Goal: Task Accomplishment & Management: Use online tool/utility

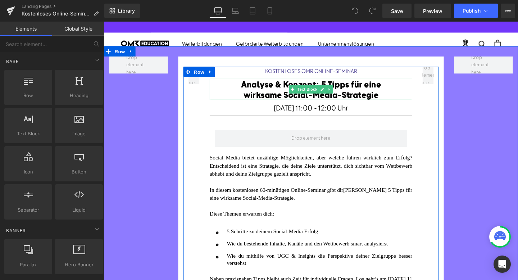
click at [340, 91] on icon at bounding box center [341, 93] width 4 height 4
click at [371, 97] on font "Analyse & Konzept: 5 Tipps für eine wirksame Social-Media-Strategie" at bounding box center [321, 93] width 147 height 22
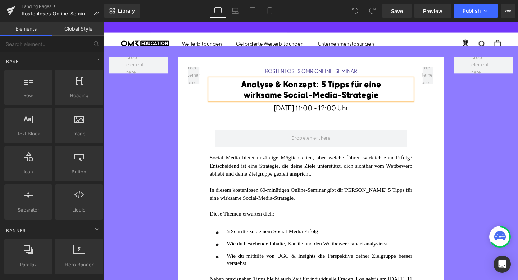
click at [371, 97] on font "Analyse & Konzept: 5 Tipps für eine wirksame Social-Media-Strategie" at bounding box center [321, 93] width 147 height 22
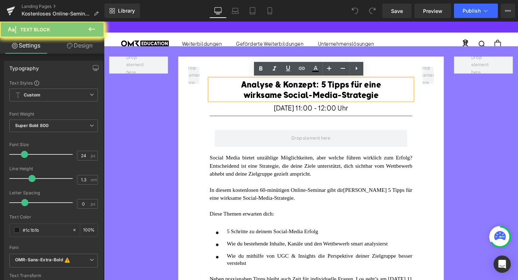
click at [371, 97] on font "Analyse & Konzept: 5 Tipps für eine wirksame Social-Media-Strategie" at bounding box center [321, 93] width 147 height 22
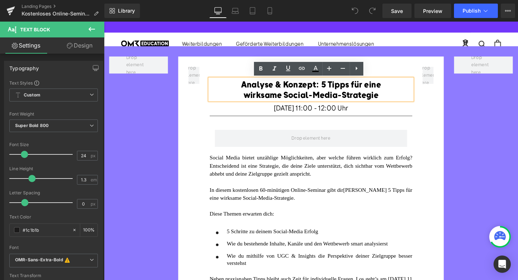
click at [316, 96] on font "Analyse & Konzept: 5 Tipps für eine wirksame Social-Media-Strategie" at bounding box center [321, 93] width 147 height 22
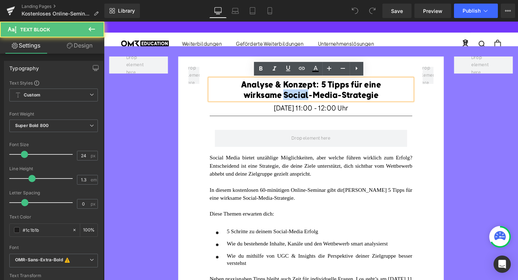
click at [316, 96] on font "Analyse & Konzept: 5 Tipps für eine wirksame Social-Media-Strategie" at bounding box center [321, 93] width 147 height 22
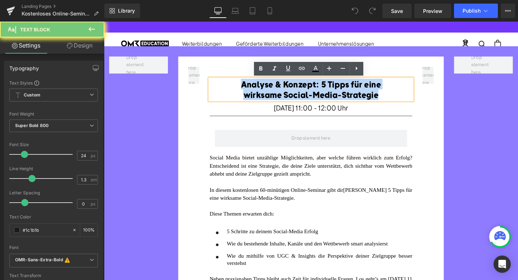
click at [316, 96] on font "Analyse & Konzept: 5 Tipps für eine wirksame Social-Media-Strategie" at bounding box center [321, 93] width 147 height 22
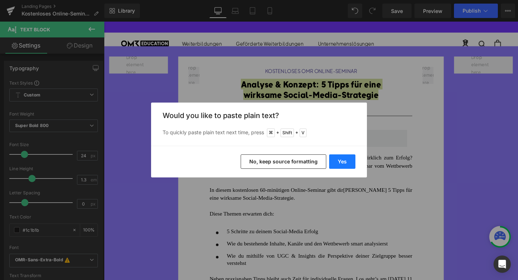
click at [345, 167] on button "Yes" at bounding box center [342, 161] width 26 height 14
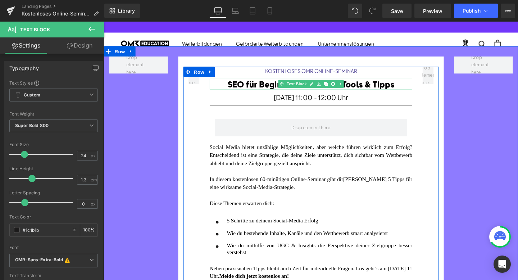
click at [378, 88] on font "SEO für Beginner: Basics, KI-Tools & Tipps" at bounding box center [321, 87] width 175 height 11
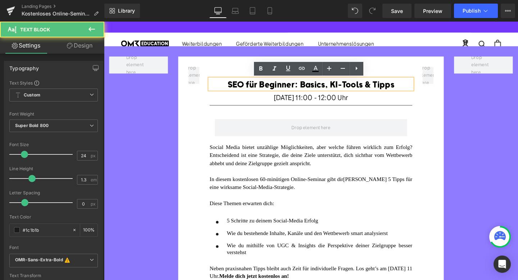
click at [309, 86] on font "SEO für Beginner: Basics, KI-Tools & Tipps" at bounding box center [321, 87] width 175 height 11
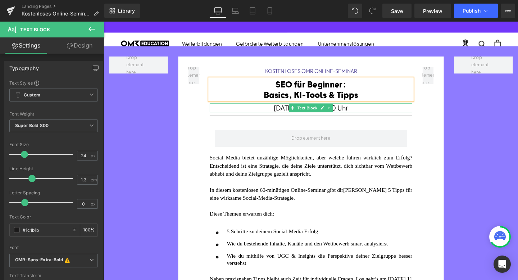
drag, startPoint x: 298, startPoint y: 114, endPoint x: 286, endPoint y: 114, distance: 11.9
click at [298, 114] on span "[DATE] 11:00 - 12:00 Uhr" at bounding box center [321, 112] width 78 height 9
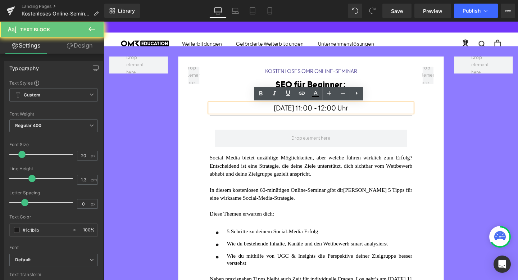
click at [286, 114] on span "[DATE] 11:00 - 12:00 Uhr" at bounding box center [321, 112] width 78 height 9
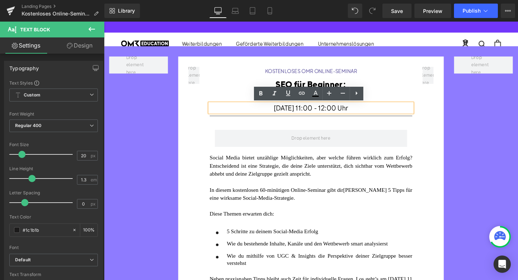
click at [282, 112] on span "[DATE] 11:00 - 12:00 Uhr" at bounding box center [321, 112] width 78 height 9
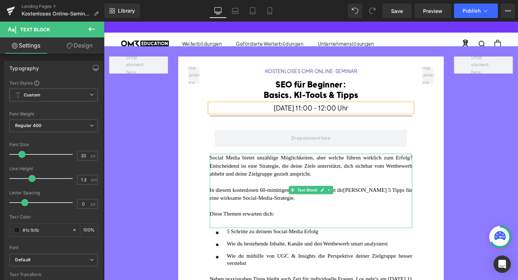
click at [362, 206] on span "[PERSON_NAME] 5 Tipps für eine wirksame Social-Media-Strategie." at bounding box center [321, 202] width 213 height 14
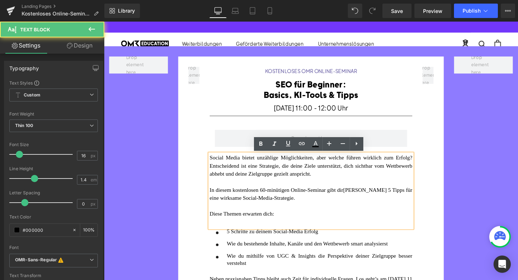
click at [375, 206] on div "In diesem kostenlosen 60-minütigen Online-Seminar gibt dir [PERSON_NAME] 5 Tipp…" at bounding box center [321, 202] width 213 height 17
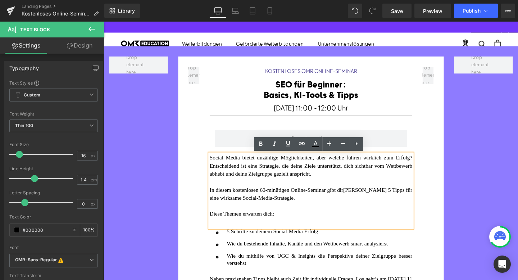
drag, startPoint x: 375, startPoint y: 206, endPoint x: 214, endPoint y: 163, distance: 166.0
click at [215, 163] on div "Social Media bietet unzählige Möglichkeiten, aber welche führen wirklich zum Er…" at bounding box center [321, 199] width 213 height 78
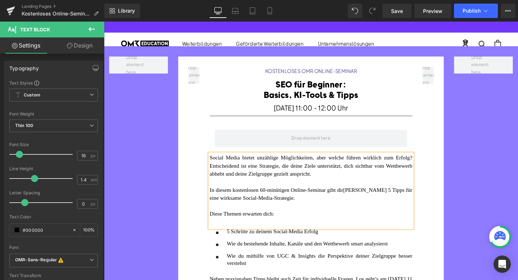
click at [271, 188] on div at bounding box center [321, 190] width 213 height 8
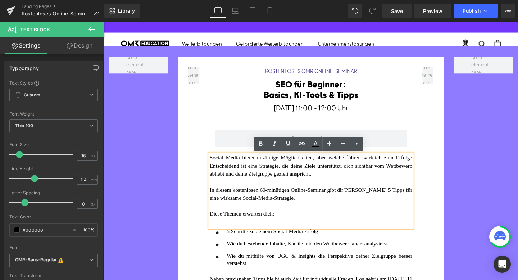
drag, startPoint x: 375, startPoint y: 205, endPoint x: 199, endPoint y: 165, distance: 180.4
click at [199, 165] on div "KOSTENLOSES OMR ONLINE-SEMINAR Heading SEO für Beginner: Basics, KI-Tools & Tip…" at bounding box center [321, 220] width 269 height 302
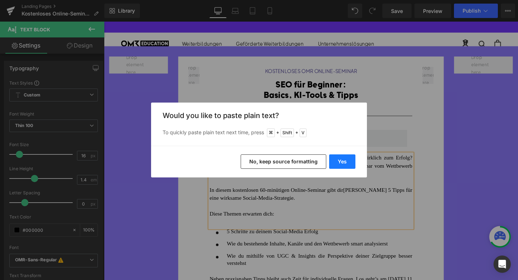
click at [341, 163] on button "Yes" at bounding box center [342, 161] width 26 height 14
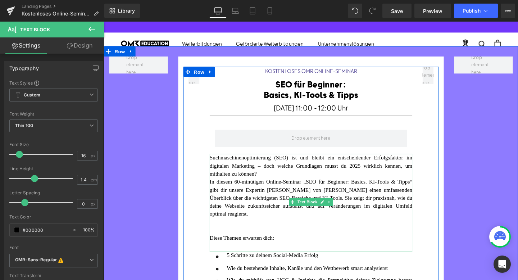
click at [296, 183] on div "Suchmaschinenoptimierung (SEO) ist und bleibt ein entscheidender Erfolgsfaktor …" at bounding box center [321, 172] width 213 height 25
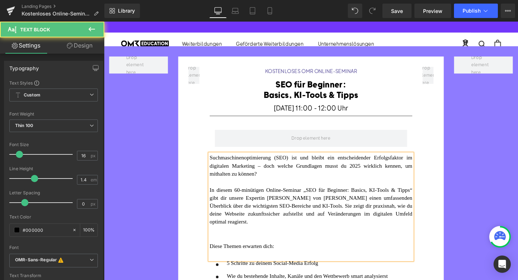
click at [251, 239] on div at bounding box center [321, 240] width 213 height 8
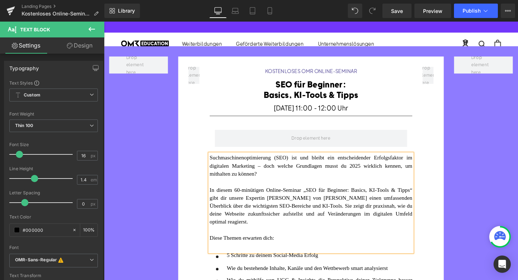
click at [296, 253] on div at bounding box center [321, 257] width 213 height 8
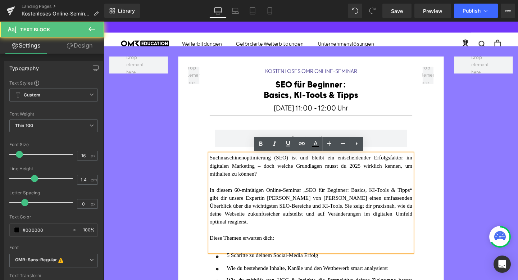
drag, startPoint x: 476, startPoint y: 234, endPoint x: 339, endPoint y: 254, distance: 138.8
click at [476, 234] on div "KOSTENLOSES OMR ONLINE-SEMINAR Heading SEO für Beginner: Basics, KI-Tools & Tip…" at bounding box center [321, 232] width 435 height 370
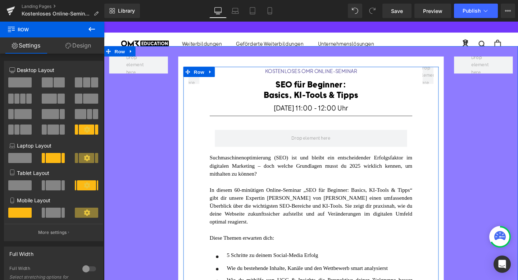
scroll to position [79, 0]
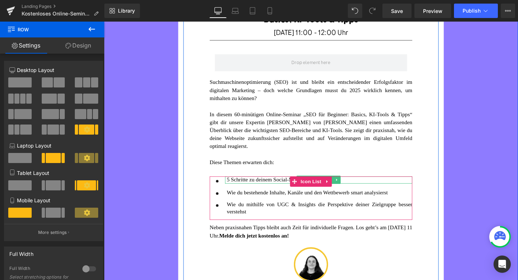
click at [262, 184] on span "5 Schritte zu deinem Social-Media Erfolg" at bounding box center [281, 187] width 96 height 6
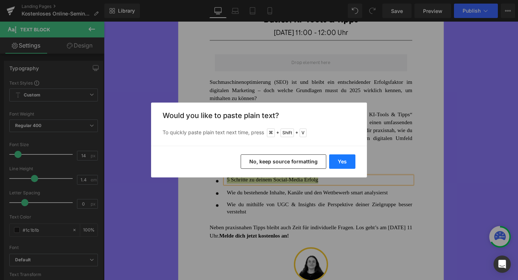
click at [343, 162] on button "Yes" at bounding box center [342, 161] width 26 height 14
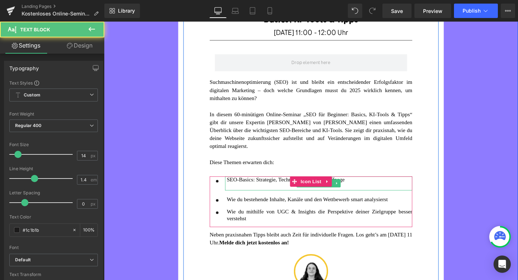
click at [266, 192] on p at bounding box center [330, 196] width 195 height 8
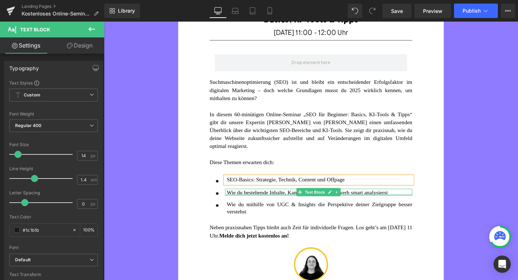
click at [248, 199] on font "Wie du bestehende Inhalte, Kanäle und den Wettbewerb smart analysierst" at bounding box center [317, 201] width 169 height 6
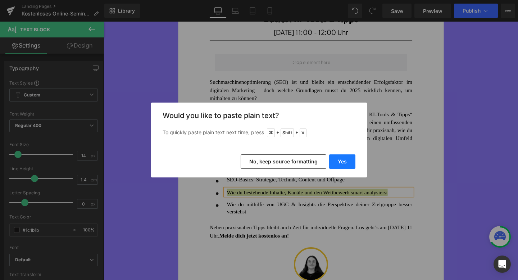
click at [342, 165] on button "Yes" at bounding box center [342, 161] width 26 height 14
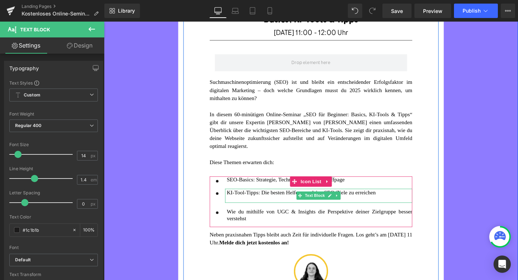
click at [256, 205] on div at bounding box center [330, 208] width 195 height 8
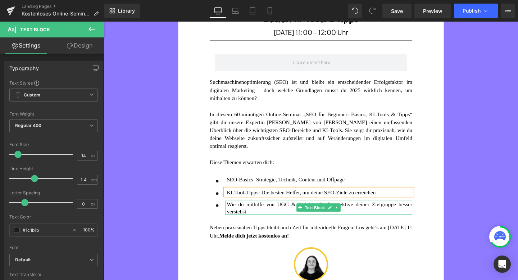
click at [258, 213] on font "Wie du mithilfe von UGC & Insights die Perspektive deiner Zielgruppe besser ver…" at bounding box center [330, 217] width 195 height 14
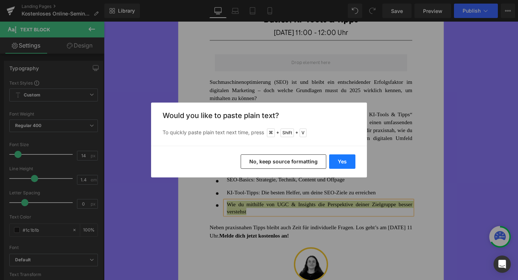
click at [343, 164] on button "Yes" at bounding box center [342, 161] width 26 height 14
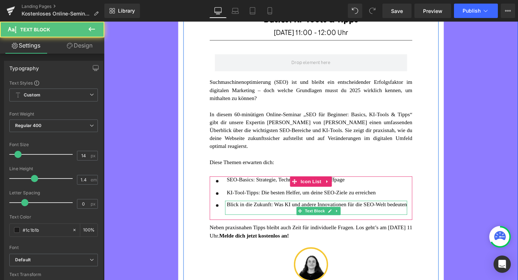
click at [264, 223] on div at bounding box center [328, 221] width 190 height 8
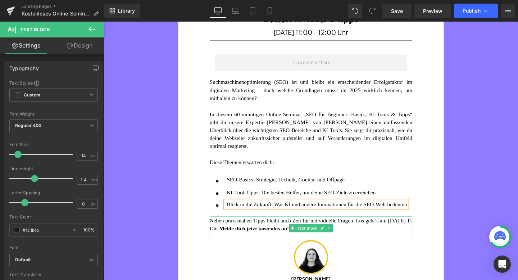
click at [248, 242] on span "Neben praxisnahen Tipps bleibt auch Zeit für individuelle Fragen. Los geht’s am…" at bounding box center [321, 234] width 213 height 14
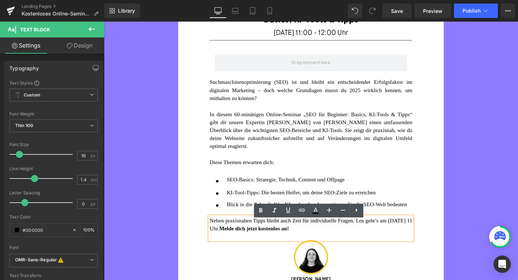
click at [237, 242] on span "Neben praxisnahen Tipps bleibt auch Zeit für individuelle Fragen. Los geht’s am…" at bounding box center [321, 234] width 213 height 14
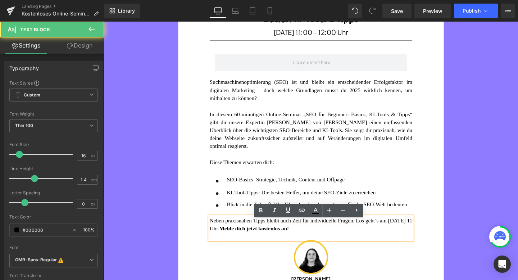
click at [237, 242] on span "Neben praxisnahen Tipps bleibt auch Zeit für individuelle Fragen. Los geht’s am…" at bounding box center [321, 234] width 213 height 14
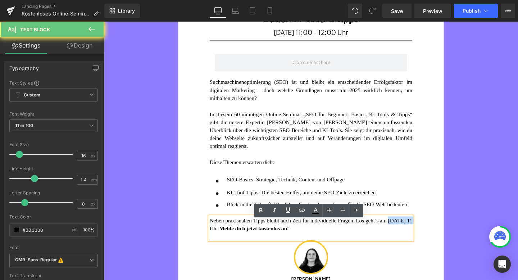
click at [237, 242] on span "Neben praxisnahen Tipps bleibt auch Zeit für individuelle Fragen. Los geht’s am…" at bounding box center [321, 234] width 213 height 14
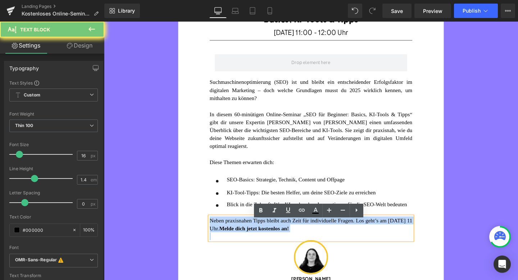
click at [237, 242] on span "Neben praxisnahen Tipps bleibt auch Zeit für individuelle Fragen. Los geht’s am…" at bounding box center [321, 234] width 213 height 14
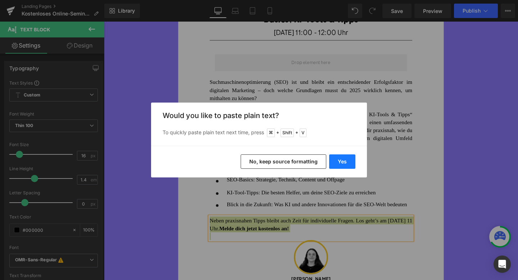
click at [349, 158] on button "Yes" at bounding box center [342, 161] width 26 height 14
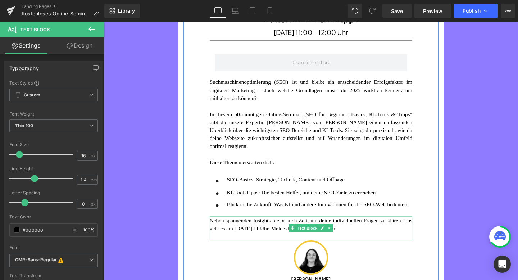
click at [364, 242] on font "Neben spannenden Insights bleibt auch Zeit, um deine individuellen Fragen zu kl…" at bounding box center [321, 234] width 213 height 14
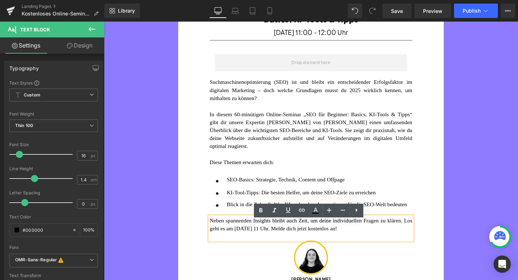
drag, startPoint x: 336, startPoint y: 243, endPoint x: 410, endPoint y: 242, distance: 73.7
click at [410, 242] on font "Neben spannenden Insights bleibt auch Zeit, um deine individuellen Fragen zu kl…" at bounding box center [321, 234] width 213 height 14
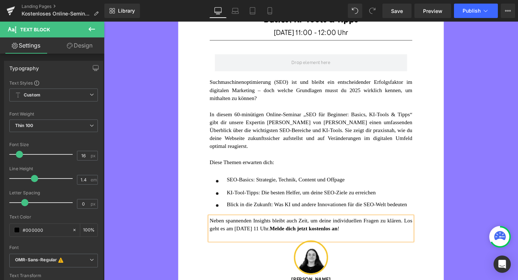
click at [448, 237] on div "KOSTENLOSES OMR ONLINE-SEMINAR Heading SEO für Beginner: Basics, KI-Tools & Tip…" at bounding box center [321, 150] width 269 height 320
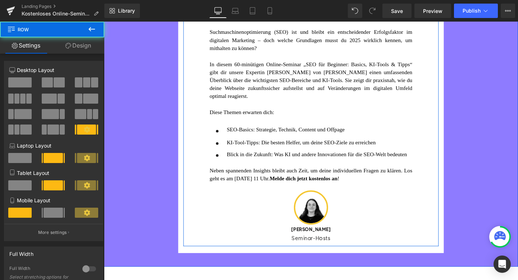
scroll to position [146, 0]
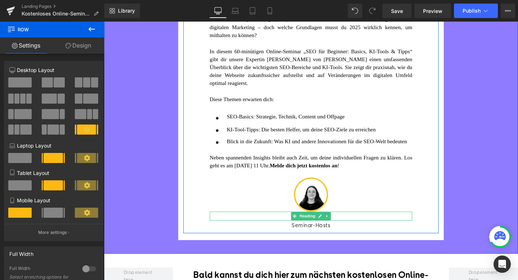
click at [301, 229] on span "[PERSON_NAME]" at bounding box center [322, 226] width 42 height 6
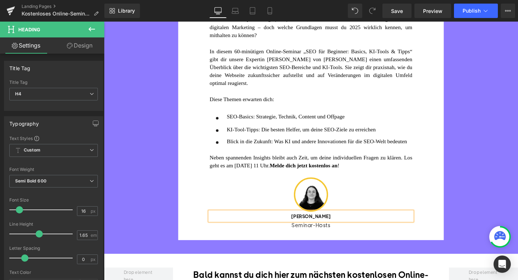
paste div
click at [323, 205] on span "Image" at bounding box center [321, 203] width 15 height 9
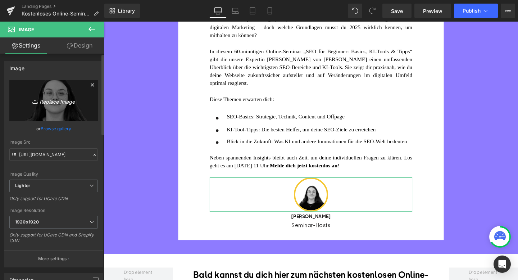
click at [54, 103] on icon "Replace Image" at bounding box center [54, 100] width 58 height 9
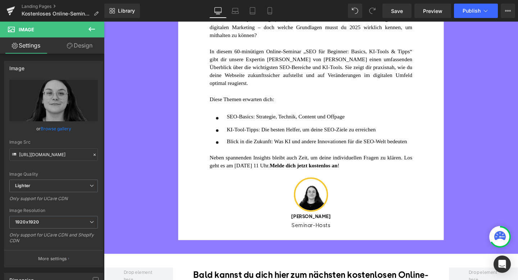
type input "C:\fakepath\[PERSON_NAME] (1).jpg"
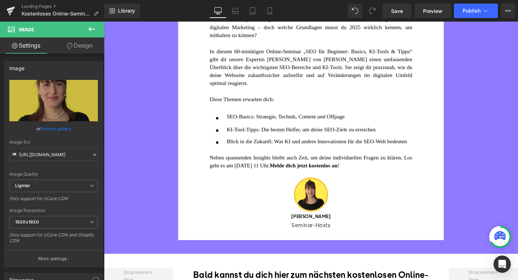
type input "[URL][DOMAIN_NAME]"
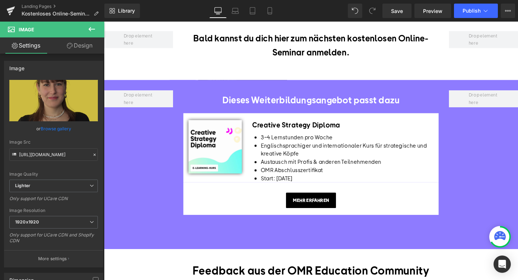
scroll to position [394, 0]
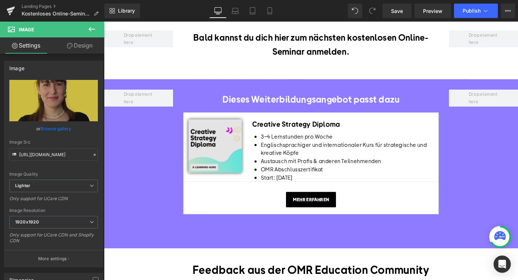
click at [232, 170] on img at bounding box center [221, 152] width 56 height 56
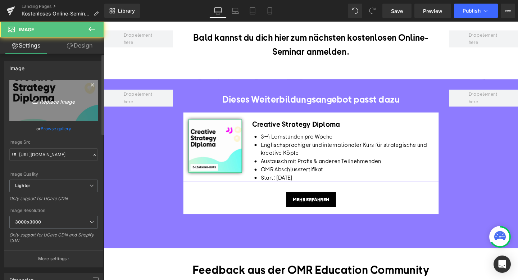
click at [52, 97] on icon "Replace Image" at bounding box center [54, 100] width 58 height 9
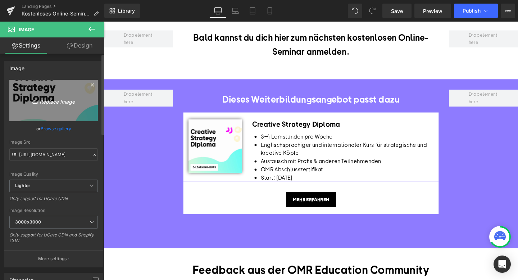
type input "C:\fakepath\Academy Kachel (6).png"
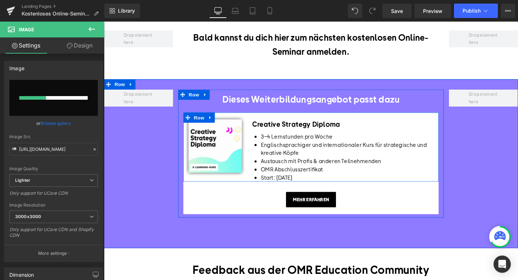
click at [301, 133] on h1 "Creative Strategy Diploma" at bounding box center [355, 129] width 191 height 10
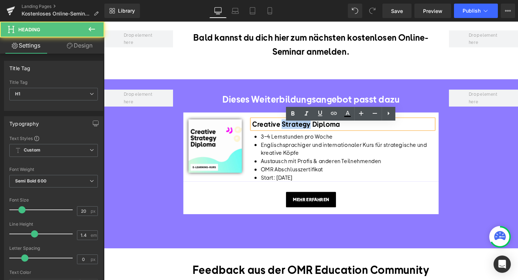
click at [301, 133] on h1 "Creative Strategy Diploma" at bounding box center [355, 129] width 191 height 10
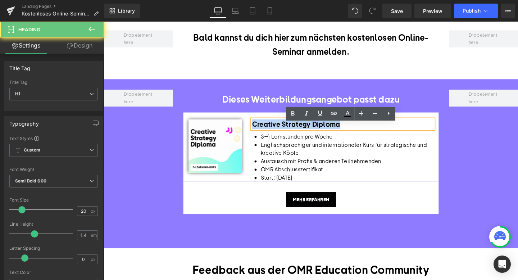
click at [301, 133] on h1 "Creative Strategy Diploma" at bounding box center [355, 129] width 191 height 10
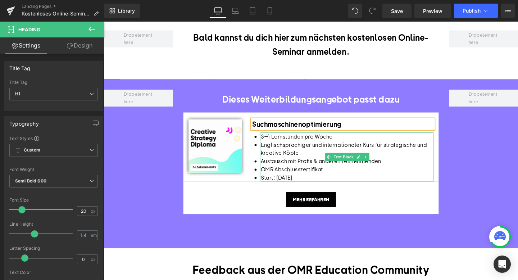
click at [312, 147] on li "3-4 Lernstunden pro Woche" at bounding box center [360, 142] width 182 height 9
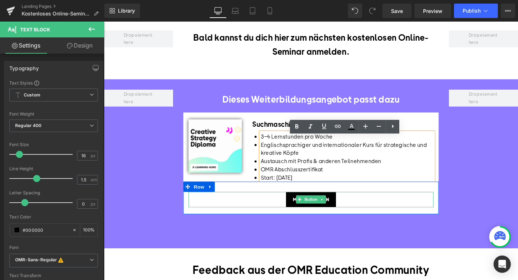
click at [310, 208] on link "Mehr erfahren" at bounding box center [321, 209] width 53 height 16
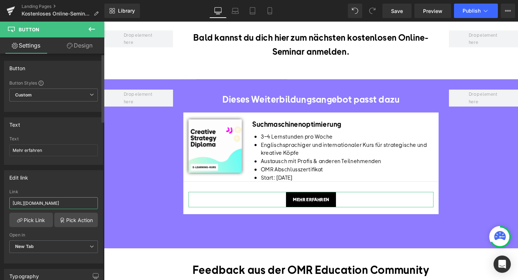
click at [64, 205] on input "[URL][DOMAIN_NAME]" at bounding box center [53, 203] width 88 height 12
type input "[URL][DOMAIN_NAME]"
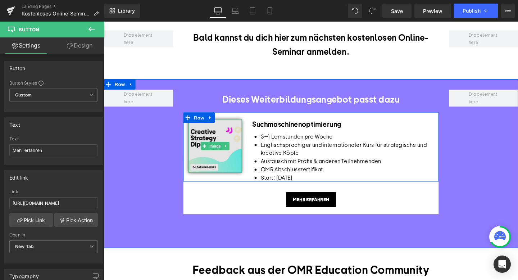
click at [217, 167] on img at bounding box center [221, 152] width 56 height 56
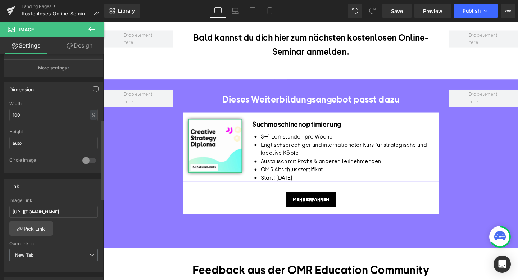
scroll to position [191, 0]
click at [46, 209] on input "[URL][DOMAIN_NAME]" at bounding box center [53, 211] width 88 height 12
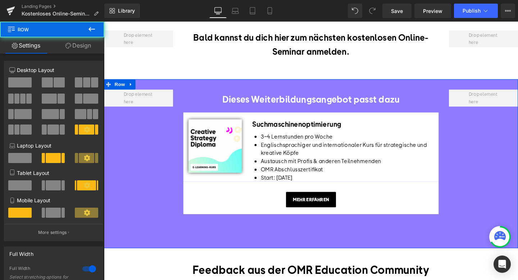
click at [141, 232] on div "Dieses Weiterbildungsangebot passt dazu Heading Image Suchmaschinenoptimierung …" at bounding box center [321, 170] width 435 height 177
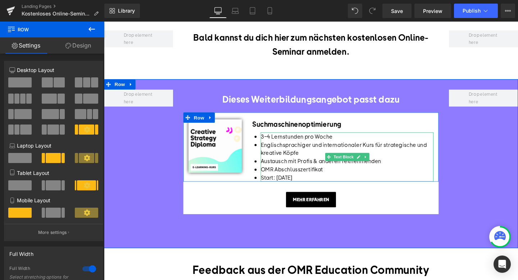
click at [307, 146] on li "3-4 Lernstunden pro Woche" at bounding box center [360, 142] width 182 height 9
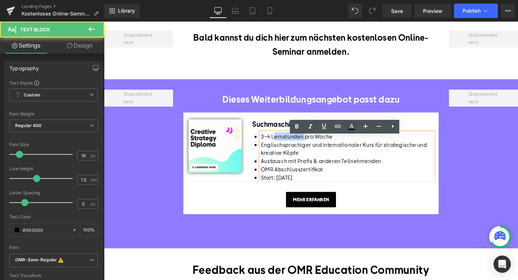
click at [307, 146] on li "3-4 Lernstunden pro Woche" at bounding box center [360, 142] width 182 height 9
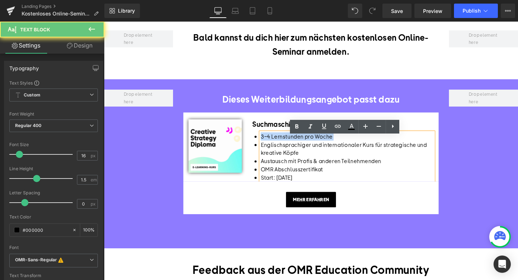
click at [307, 146] on li "3-4 Lernstunden pro Woche" at bounding box center [360, 142] width 182 height 9
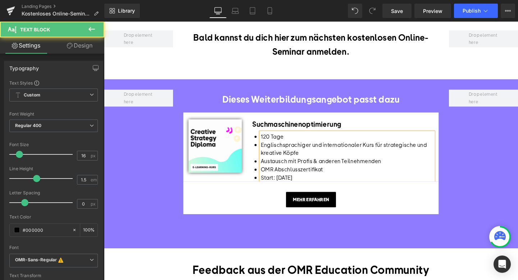
click at [320, 146] on li "120 Tage" at bounding box center [360, 142] width 182 height 9
drag, startPoint x: 316, startPoint y: 161, endPoint x: 268, endPoint y: 155, distance: 48.3
click at [269, 155] on div "120 Tage Zugriff auf die Lerninhalte Englischsprachiger und internationaler Kur…" at bounding box center [360, 164] width 182 height 52
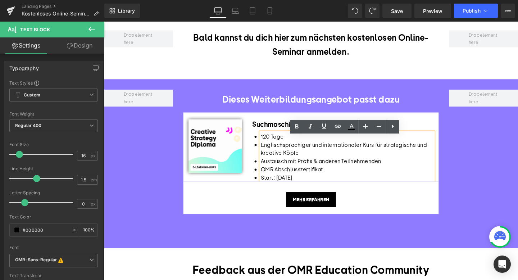
click at [238, 231] on div "Dieses Weiterbildungsangebot passt dazu Heading Image Suchmaschinenoptimierung …" at bounding box center [322, 162] width 290 height 138
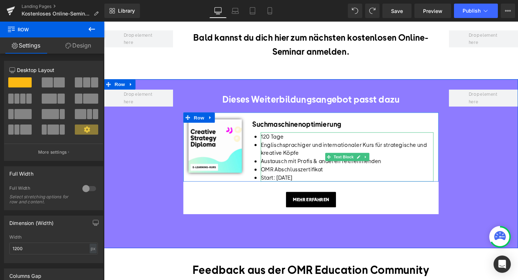
click at [301, 147] on li "120 Tage" at bounding box center [360, 142] width 182 height 9
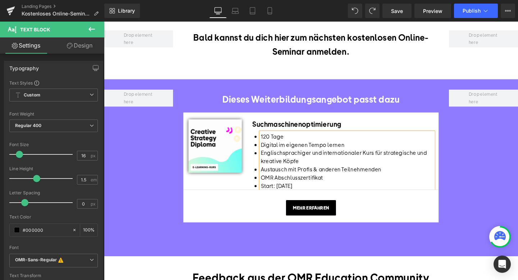
click at [301, 144] on li "120 Tage" at bounding box center [360, 142] width 182 height 9
click at [364, 155] on li "Digital im eigenen Tempo lernen" at bounding box center [360, 151] width 182 height 9
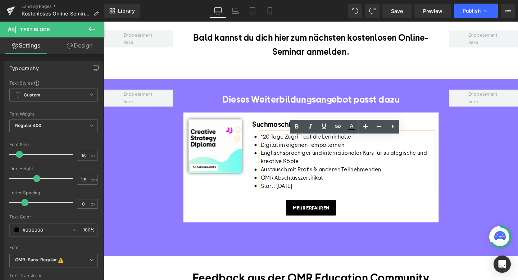
click at [271, 164] on div "120 Tage Zugriff auf die Lerninhalte Digital im eigenen Tempo lernen Englischsp…" at bounding box center [360, 168] width 182 height 60
click at [303, 179] on li "Austausch mit Profis & anderen Teilnehmenden" at bounding box center [360, 177] width 182 height 9
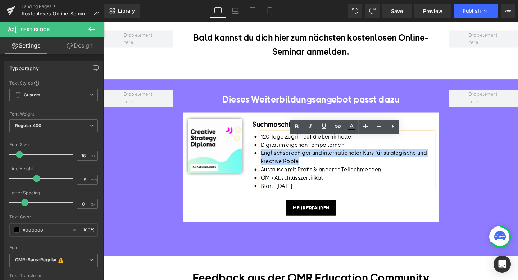
drag, startPoint x: 311, startPoint y: 172, endPoint x: 269, endPoint y: 163, distance: 42.2
click at [269, 163] on li "Englischsprachiger und internationaler Kurs für strategische und kreative Köpfe" at bounding box center [360, 163] width 182 height 17
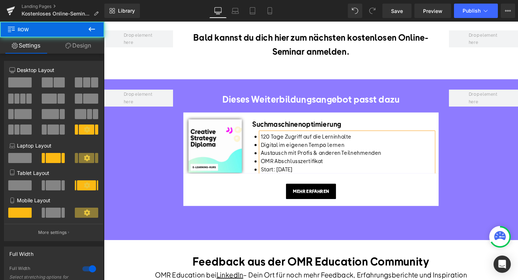
click at [510, 164] on div "Dieses Weiterbildungsangebot passt dazu Heading Image Suchmaschinenoptimierung …" at bounding box center [321, 166] width 435 height 169
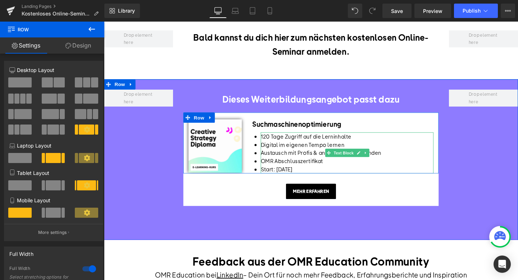
click at [431, 173] on li "OMR Abschlusszertifikat" at bounding box center [360, 168] width 182 height 9
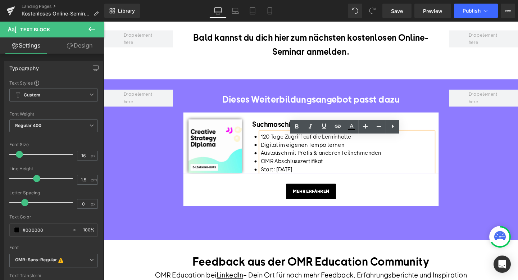
click at [400, 169] on li "OMR Abschlusszertifikat" at bounding box center [360, 168] width 182 height 9
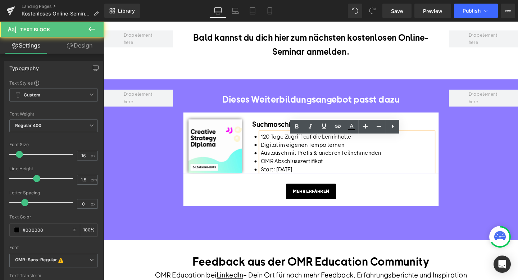
drag, startPoint x: 325, startPoint y: 180, endPoint x: 254, endPoint y: 179, distance: 70.8
click at [254, 179] on div "Suchmaschinenoptimierung Heading 120 Tage Zugriff auf die Lerninhalte Digital i…" at bounding box center [354, 152] width 201 height 57
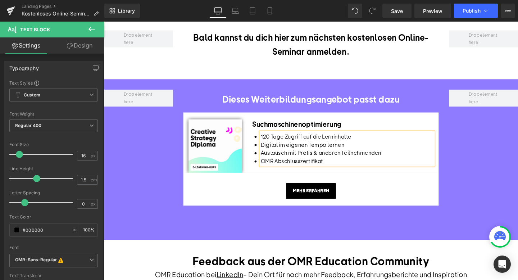
click at [483, 175] on div "Dieses Weiterbildungsangebot passt dazu Heading Image Suchmaschinenoptimierung …" at bounding box center [321, 166] width 435 height 168
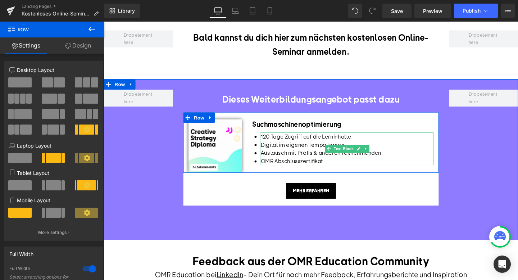
click at [270, 173] on li "OMR Abschlusszertifikat" at bounding box center [360, 168] width 182 height 9
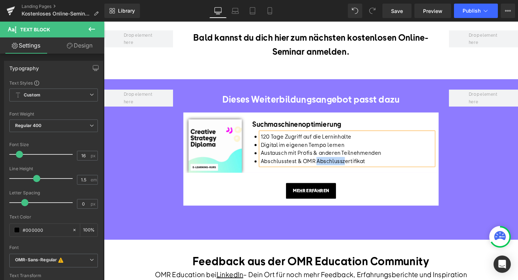
drag, startPoint x: 355, startPoint y: 173, endPoint x: 327, endPoint y: 172, distance: 28.8
click at [327, 172] on li "Abschlusstest & OMR Abschlusszertifikat" at bounding box center [360, 168] width 182 height 9
click at [359, 173] on li "Abschlusstest & OMR-Zertifikat" at bounding box center [360, 168] width 182 height 9
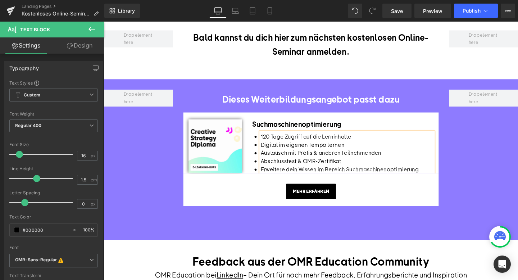
click at [502, 171] on div "Dieses Weiterbildungsangebot passt dazu Heading Image Suchmaschinenoptimierung …" at bounding box center [321, 166] width 435 height 169
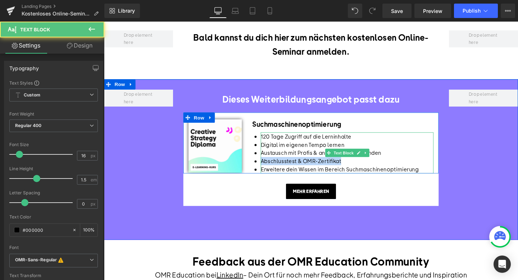
drag, startPoint x: 420, startPoint y: 169, endPoint x: 419, endPoint y: 160, distance: 8.3
click at [419, 160] on ul "120 Tage Zugriff auf die Lerninhalte Digital im eigenen Tempo lernen Austausch …" at bounding box center [360, 159] width 182 height 43
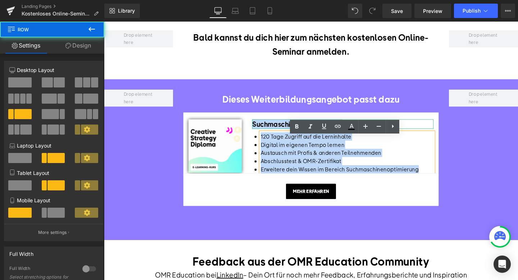
drag, startPoint x: 420, startPoint y: 140, endPoint x: 419, endPoint y: 136, distance: 4.5
click at [419, 136] on div "Suchmaschinenoptimierung Heading 120 Tage Zugriff auf die Lerninhalte Digital i…" at bounding box center [354, 152] width 201 height 57
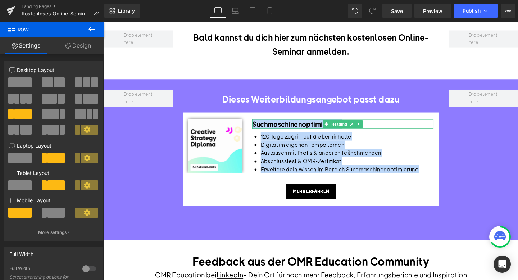
click at [501, 150] on div "Dieses Weiterbildungsangebot passt dazu Heading Image Suchmaschinenoptimierung …" at bounding box center [321, 166] width 435 height 169
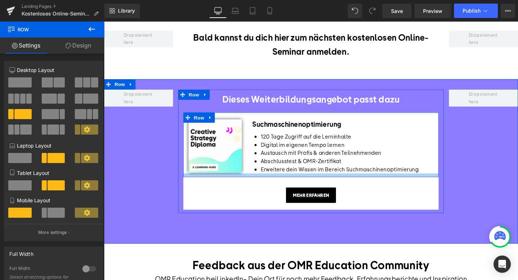
click at [441, 185] on div at bounding box center [321, 183] width 269 height 4
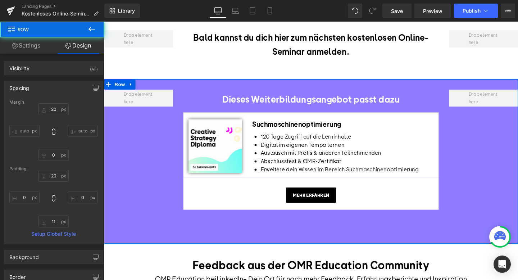
click at [506, 181] on div "Dieses Weiterbildungsangebot passt dazu Heading Image Suchmaschinenoptimierung …" at bounding box center [321, 168] width 435 height 173
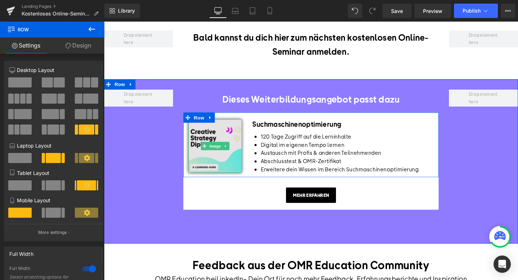
click at [216, 168] on img at bounding box center [221, 152] width 56 height 56
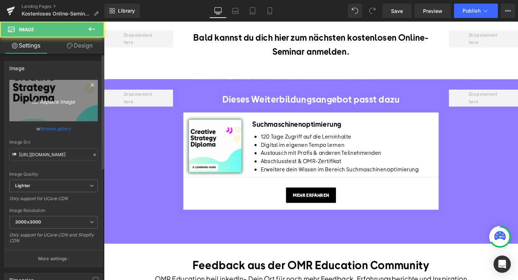
click at [58, 104] on icon "Replace Image" at bounding box center [54, 100] width 58 height 9
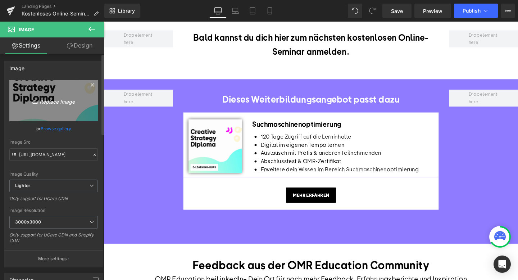
type input "C:\fakepath\Academy Kachel (6).png"
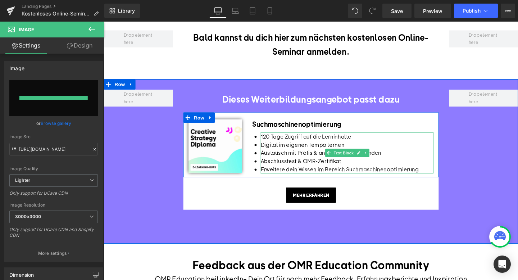
type input "[URL][DOMAIN_NAME]"
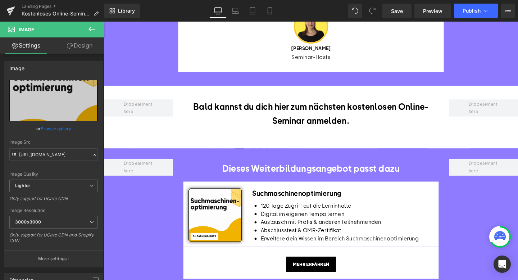
scroll to position [314, 0]
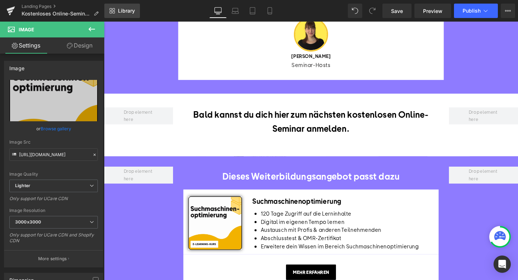
click at [127, 8] on span "Library" at bounding box center [126, 11] width 17 height 6
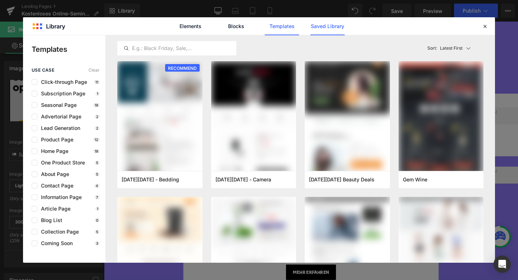
click at [325, 23] on link "Saved Library" at bounding box center [327, 26] width 34 height 18
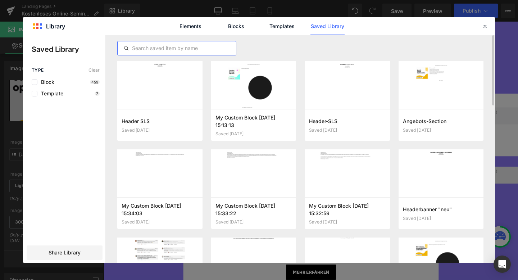
click at [181, 51] on input "text" at bounding box center [177, 48] width 118 height 9
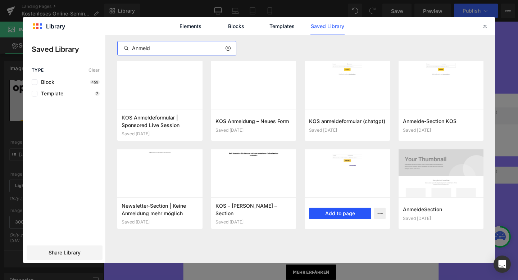
type input "Anmeld"
click at [338, 215] on button "Add to page" at bounding box center [340, 213] width 62 height 12
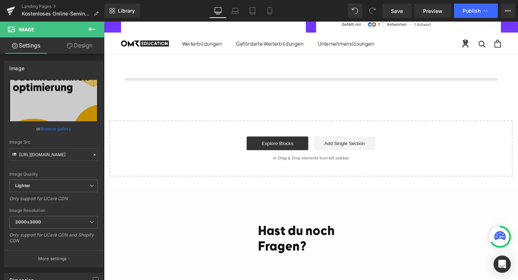
scroll to position [1486, 0]
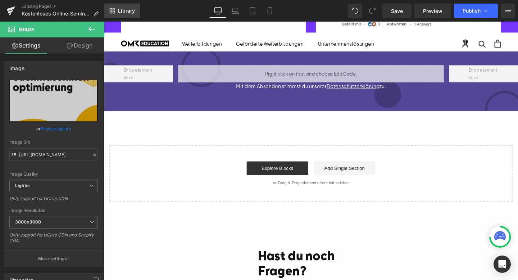
click at [126, 11] on span "Library" at bounding box center [126, 11] width 17 height 6
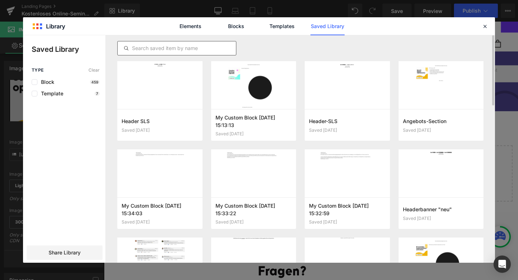
click at [143, 49] on input "text" at bounding box center [177, 48] width 118 height 9
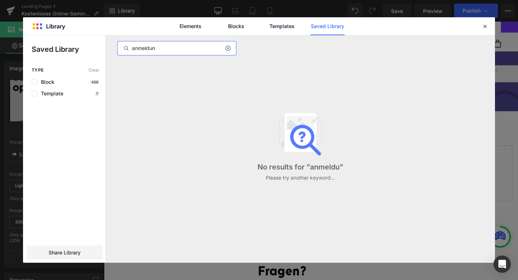
type input "anmeldung"
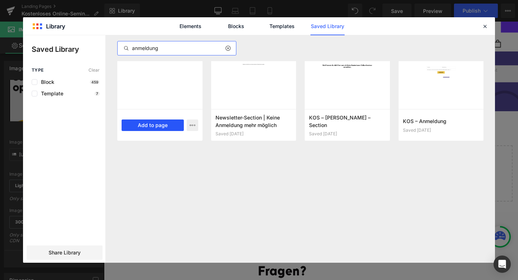
click at [154, 126] on button "Add to page" at bounding box center [153, 125] width 62 height 12
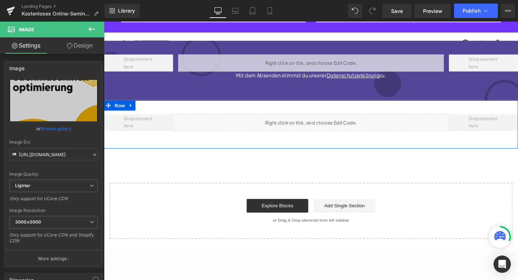
scroll to position [1493, 0]
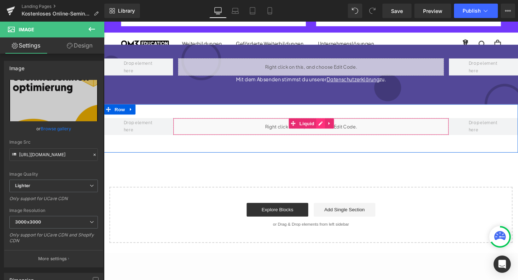
click at [331, 132] on div "Liquid" at bounding box center [322, 132] width 290 height 18
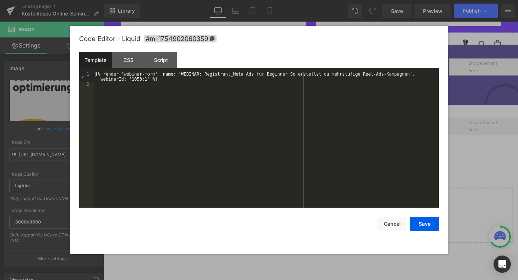
click at [141, 78] on div "{% render 'webinar-form', name: 'WEBINAR: Registrant_Meta Ads für Beginner So e…" at bounding box center [266, 147] width 345 height 151
click at [404, 226] on button "Cancel" at bounding box center [392, 223] width 29 height 14
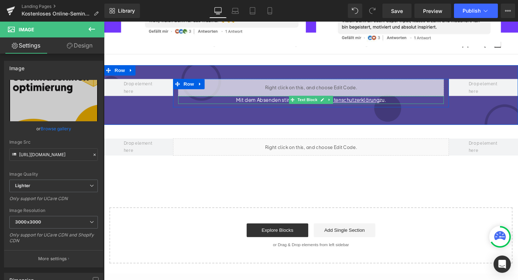
scroll to position [1470, 0]
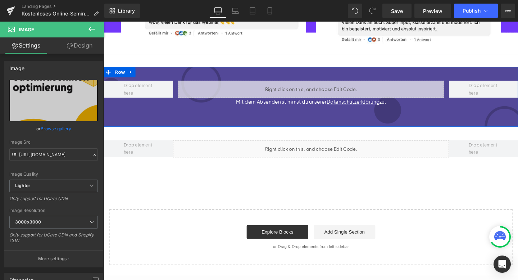
click at [332, 120] on div "Liquid Mit dem Absenden stimmst du unserer Datenschutzerklärung zu. Text Block …" at bounding box center [321, 100] width 435 height 63
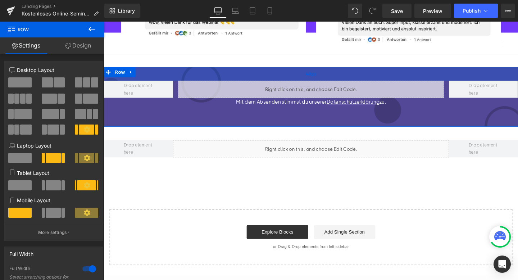
click at [328, 77] on div "40px" at bounding box center [321, 76] width 435 height 14
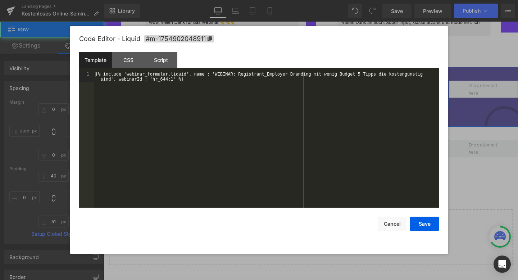
click at [328, 93] on div "Liquid" at bounding box center [321, 93] width 279 height 18
drag, startPoint x: 167, startPoint y: 79, endPoint x: 152, endPoint y: 79, distance: 14.7
click at [152, 79] on div "{% include 'webinar_formular.liquid', name : 'WEBINAR: Registrant_Employer Bran…" at bounding box center [266, 150] width 345 height 156
click at [215, 73] on div "{% include 'webinar_formular.liquid', name : 'WEBINAR: Registrant_Employer Bran…" at bounding box center [266, 150] width 345 height 156
click at [111, 81] on div "{% include 'webinar_formular.liquid', name : 'WEBINAR: Registrant_Employer Bran…" at bounding box center [266, 150] width 345 height 156
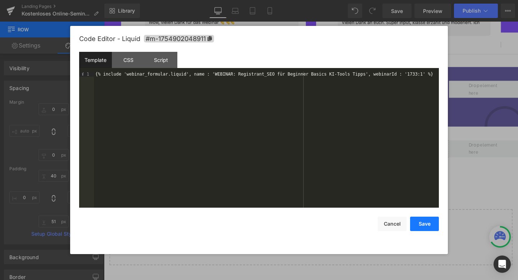
click at [426, 223] on button "Save" at bounding box center [424, 223] width 29 height 14
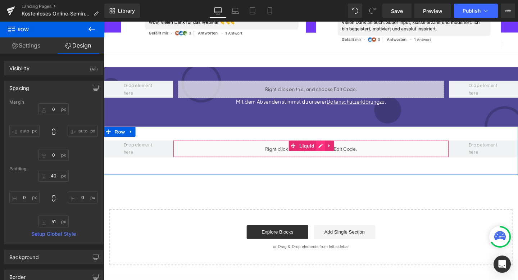
click at [332, 155] on div "Liquid" at bounding box center [322, 155] width 290 height 18
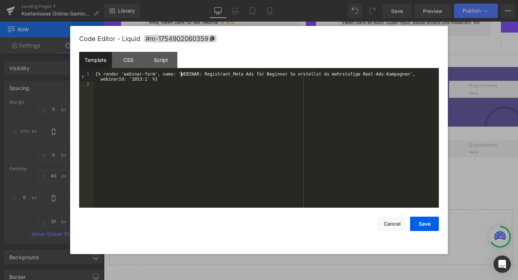
click at [182, 75] on div "{% render 'webinar-form', name: 'WEBINAR: Registrant_Meta Ads für Beginner So e…" at bounding box center [266, 147] width 345 height 151
click at [409, 74] on div "{% render 'webinar-form', name: 'WEBINAR: Registrant_Meta Ads für Beginner So e…" at bounding box center [266, 147] width 345 height 151
click at [378, 73] on div "{% render 'webinar-form', name: 'WEBINAR: Registrant_SEO für Beginner Basics KI…" at bounding box center [266, 145] width 345 height 146
click at [429, 221] on button "Save" at bounding box center [424, 223] width 29 height 14
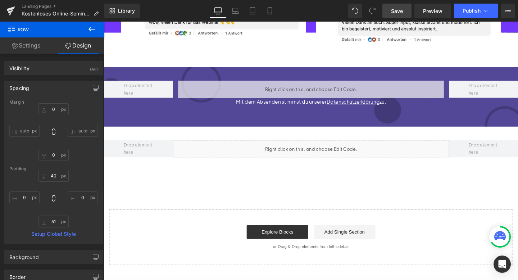
click at [400, 13] on span "Save" at bounding box center [397, 11] width 12 height 8
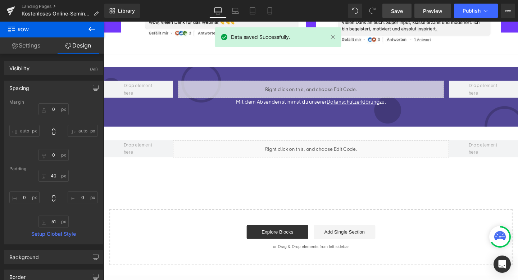
click at [431, 12] on span "Preview" at bounding box center [432, 11] width 19 height 8
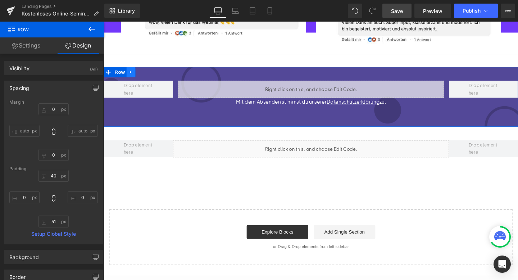
click at [133, 78] on icon at bounding box center [132, 74] width 5 height 5
click at [152, 77] on icon at bounding box center [151, 74] width 5 height 5
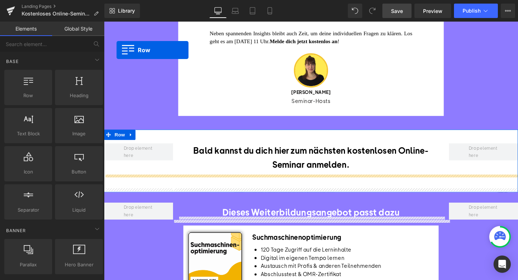
scroll to position [233, 0]
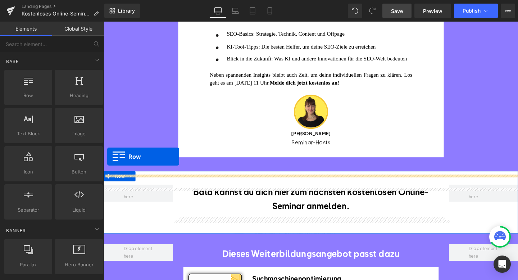
drag, startPoint x: 108, startPoint y: 80, endPoint x: 108, endPoint y: 164, distance: 84.2
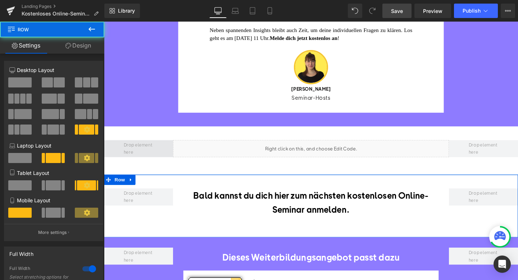
scroll to position [288, 0]
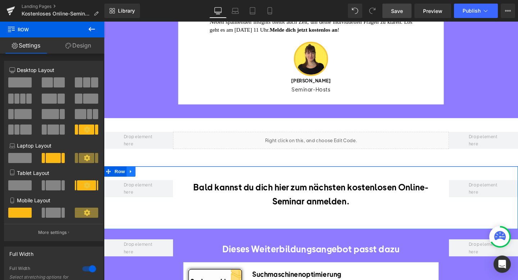
click at [132, 180] on link at bounding box center [132, 179] width 9 height 11
click at [151, 181] on icon at bounding box center [151, 179] width 5 height 5
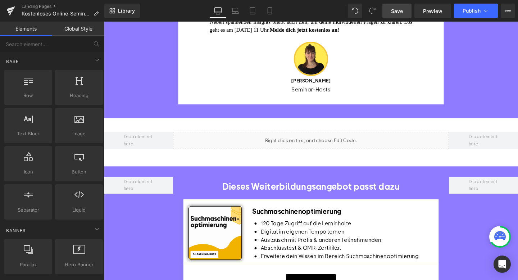
click at [402, 12] on span "Save" at bounding box center [397, 11] width 12 height 8
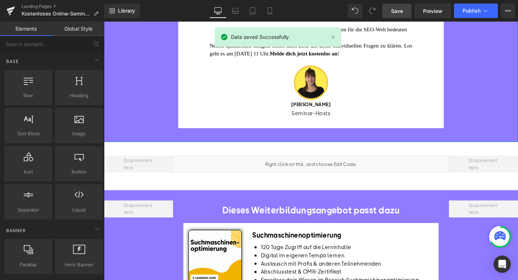
scroll to position [258, 0]
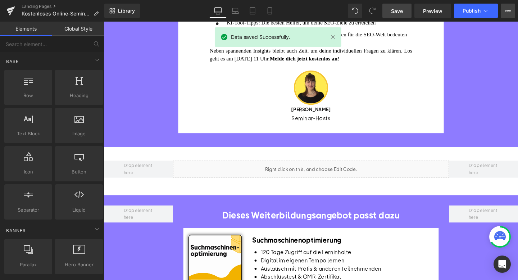
click at [507, 13] on icon at bounding box center [508, 11] width 6 height 6
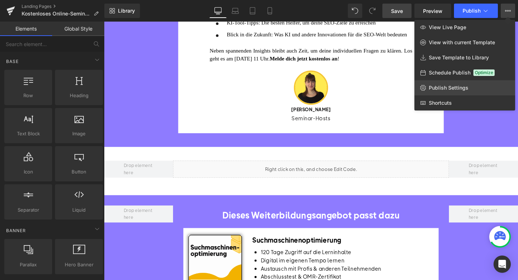
click at [444, 85] on span "Publish Settings" at bounding box center [449, 88] width 40 height 6
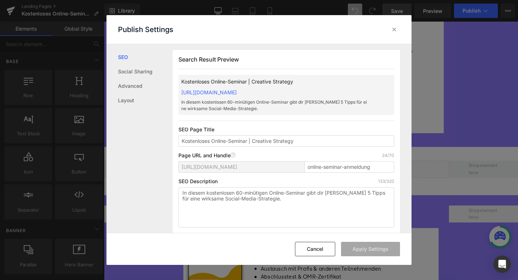
scroll to position [0, 0]
drag, startPoint x: 299, startPoint y: 138, endPoint x: 255, endPoint y: 141, distance: 44.3
click at [255, 141] on input "Kostenloses Online-Seminar | Creative Strategy" at bounding box center [286, 141] width 216 height 12
type input "Kostenloses Online-Seminar | SEO"
click at [270, 206] on textarea "In diesem kostenlosen 60-minütigen Online-Seminar gibt dir [PERSON_NAME] 5 Tipp…" at bounding box center [286, 207] width 216 height 40
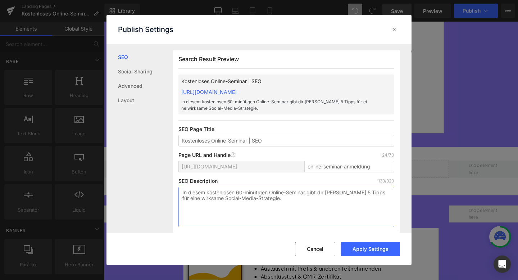
drag, startPoint x: 321, startPoint y: 202, endPoint x: 177, endPoint y: 188, distance: 145.2
click at [177, 188] on div "Search Result Preview Kostenloses Online-Seminar | SEO [URL][DOMAIN_NAME] In di…" at bounding box center [286, 141] width 227 height 183
paste textarea "Online-Seminar zeigt dir [PERSON_NAME] SEO-Basics und Trends für die Zukunft de…"
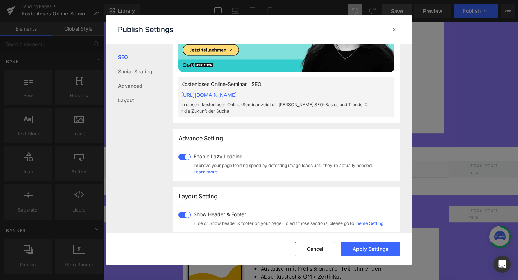
scroll to position [320, 0]
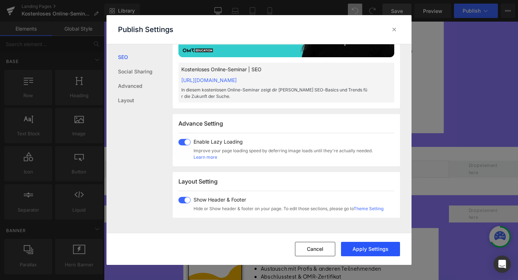
type textarea "In diesem kostenlosen Online-Seminar zeigt dir [PERSON_NAME] SEO-Basics und Tre…"
click at [354, 248] on button "Apply Settings" at bounding box center [370, 249] width 59 height 14
click at [395, 30] on icon at bounding box center [394, 29] width 7 height 7
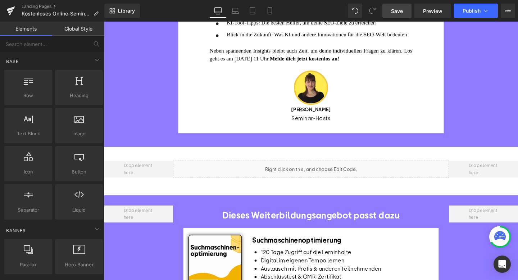
click at [397, 12] on span "Save" at bounding box center [397, 11] width 12 height 8
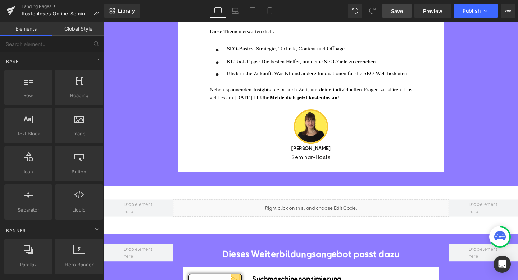
scroll to position [0, 0]
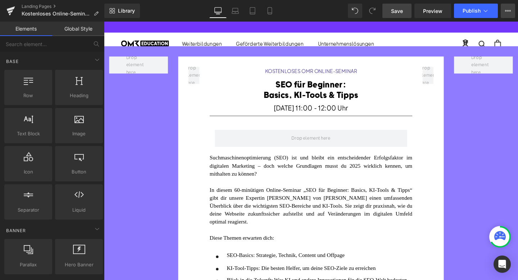
click at [503, 17] on button "View Live Page View with current Template Save Template to Library Schedule Pub…" at bounding box center [508, 11] width 14 height 14
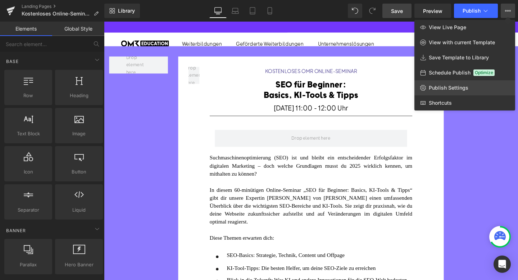
click at [440, 87] on span "Publish Settings" at bounding box center [449, 88] width 40 height 6
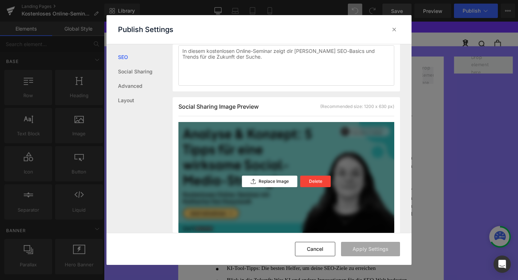
scroll to position [147, 0]
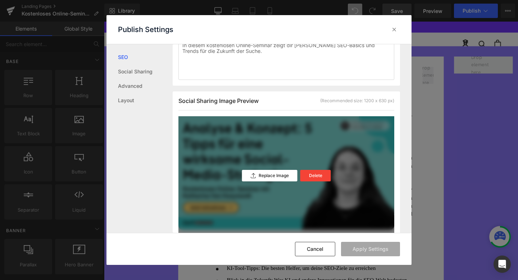
click at [265, 151] on div "Replace Image Delete" at bounding box center [286, 175] width 216 height 119
click at [259, 174] on p "Replace Image" at bounding box center [274, 175] width 30 height 5
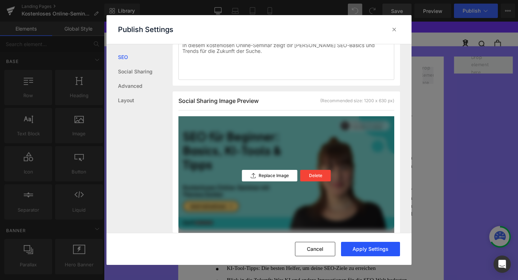
click at [357, 253] on button "Apply Settings" at bounding box center [370, 249] width 59 height 14
click at [392, 29] on icon at bounding box center [394, 29] width 7 height 7
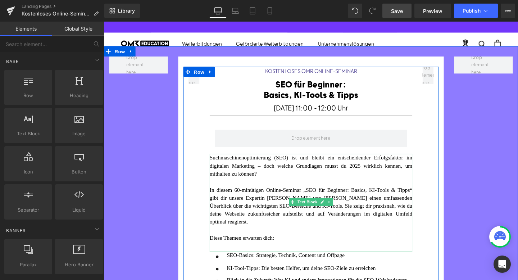
click at [292, 188] on div at bounding box center [321, 190] width 213 height 8
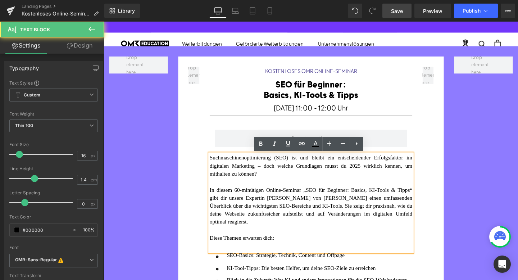
click at [300, 167] on font "Suchmaschinenoptimierung (SEO) ist und bleibt ein entscheidender Erfolgsfaktor …" at bounding box center [321, 172] width 213 height 23
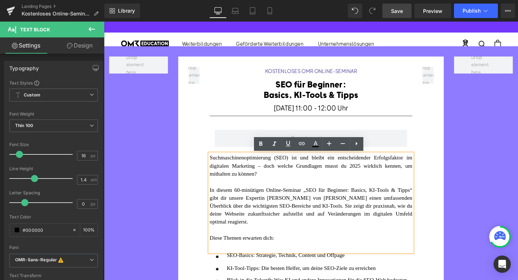
click at [470, 175] on div "KOSTENLOSES OMR ONLINE-SEMINAR Heading SEO für Beginner: Basics, KI-Tools & Tip…" at bounding box center [321, 229] width 435 height 364
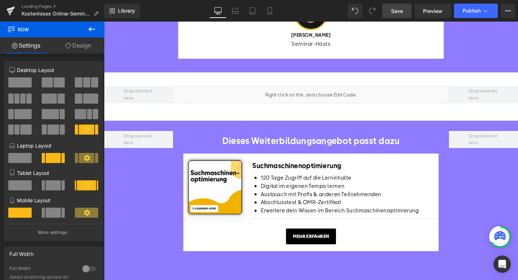
scroll to position [351, 0]
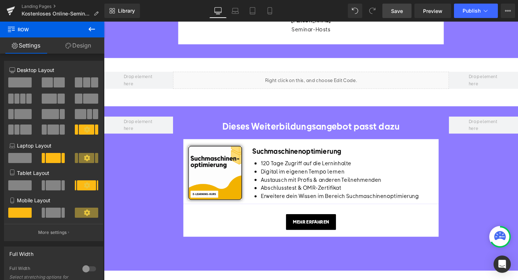
click at [396, 11] on span "Save" at bounding box center [397, 11] width 12 height 8
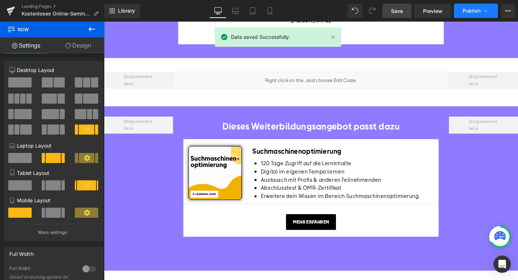
click at [488, 8] on icon at bounding box center [485, 10] width 7 height 7
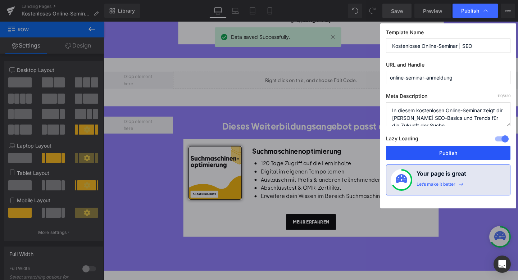
click at [428, 156] on button "Publish" at bounding box center [448, 153] width 124 height 14
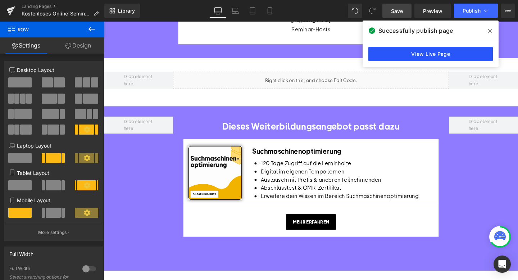
click at [399, 58] on link "View Live Page" at bounding box center [430, 54] width 124 height 14
